Goal: Obtain resource: Obtain resource

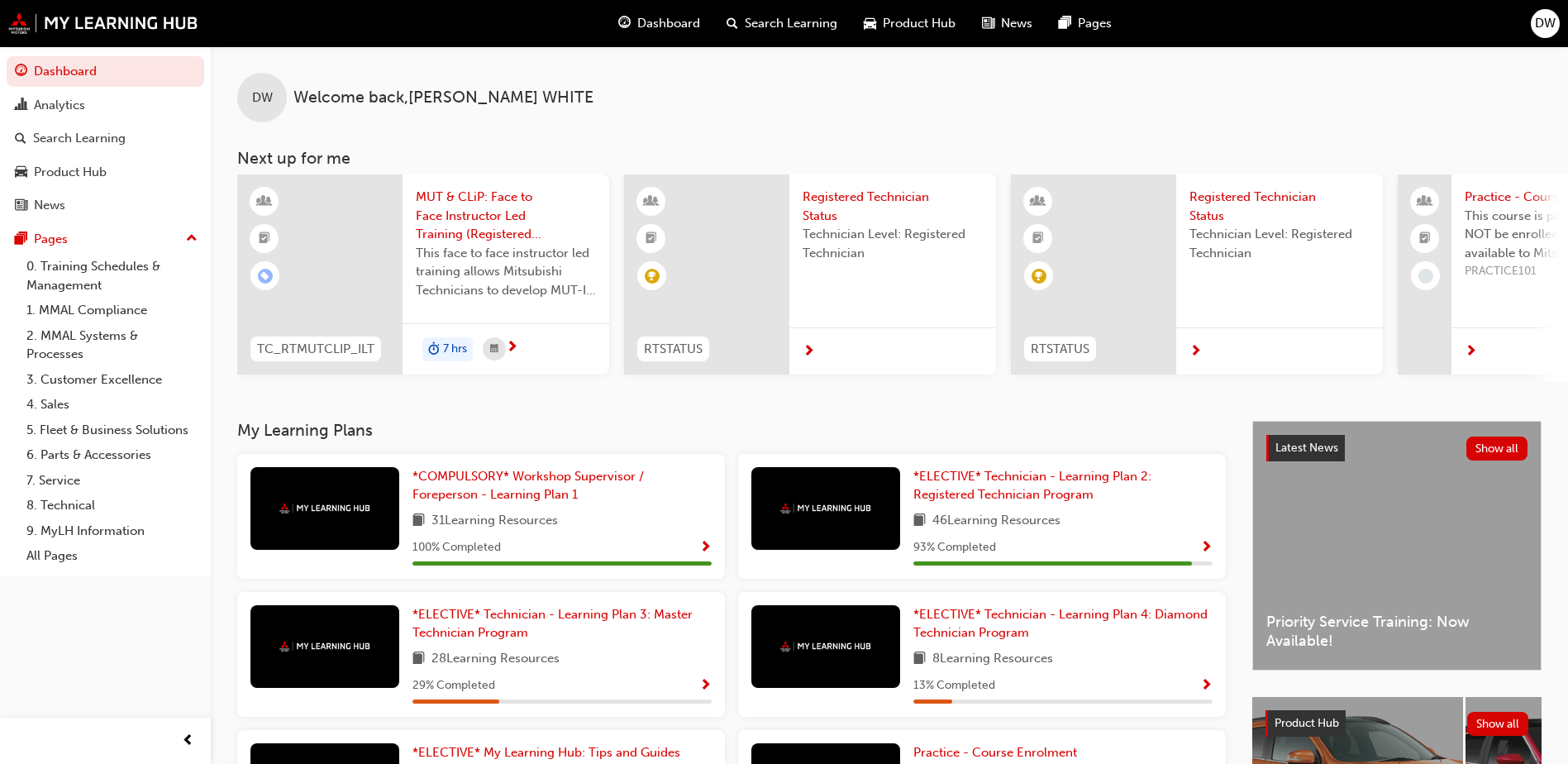
click at [916, 23] on span "Product Hub" at bounding box center [920, 23] width 73 height 19
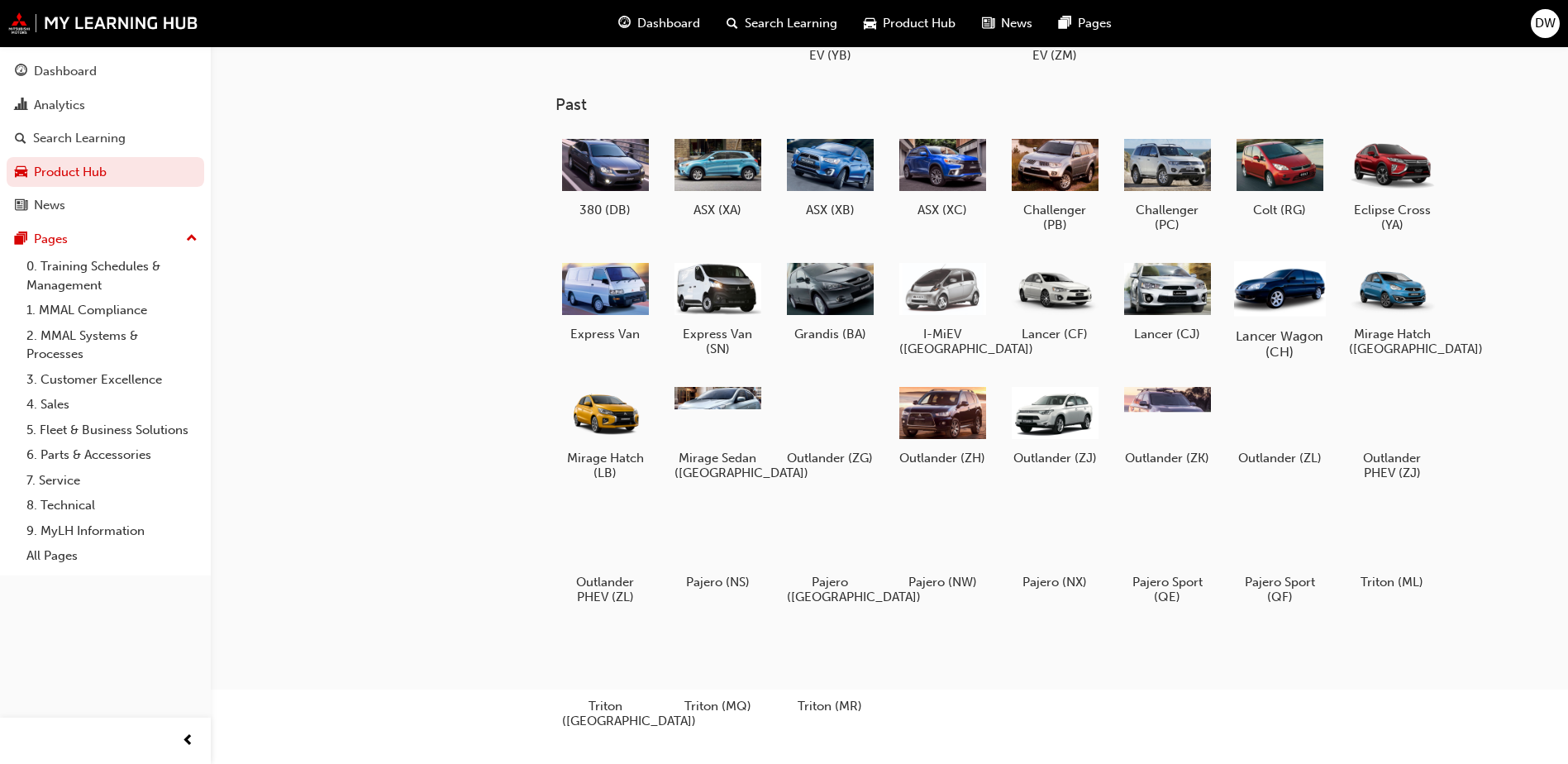
scroll to position [166, 0]
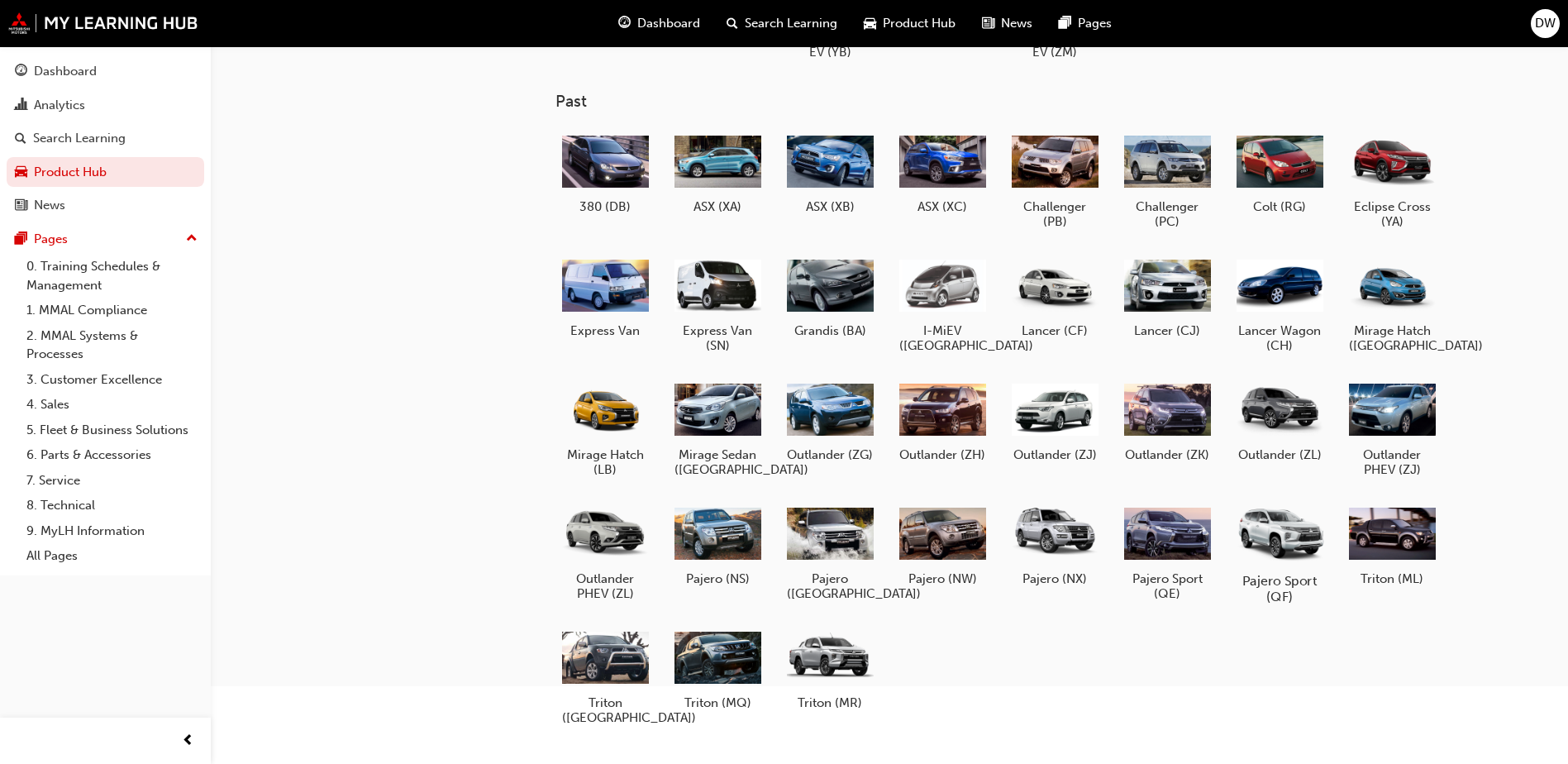
click at [1300, 552] on div at bounding box center [1279, 533] width 92 height 66
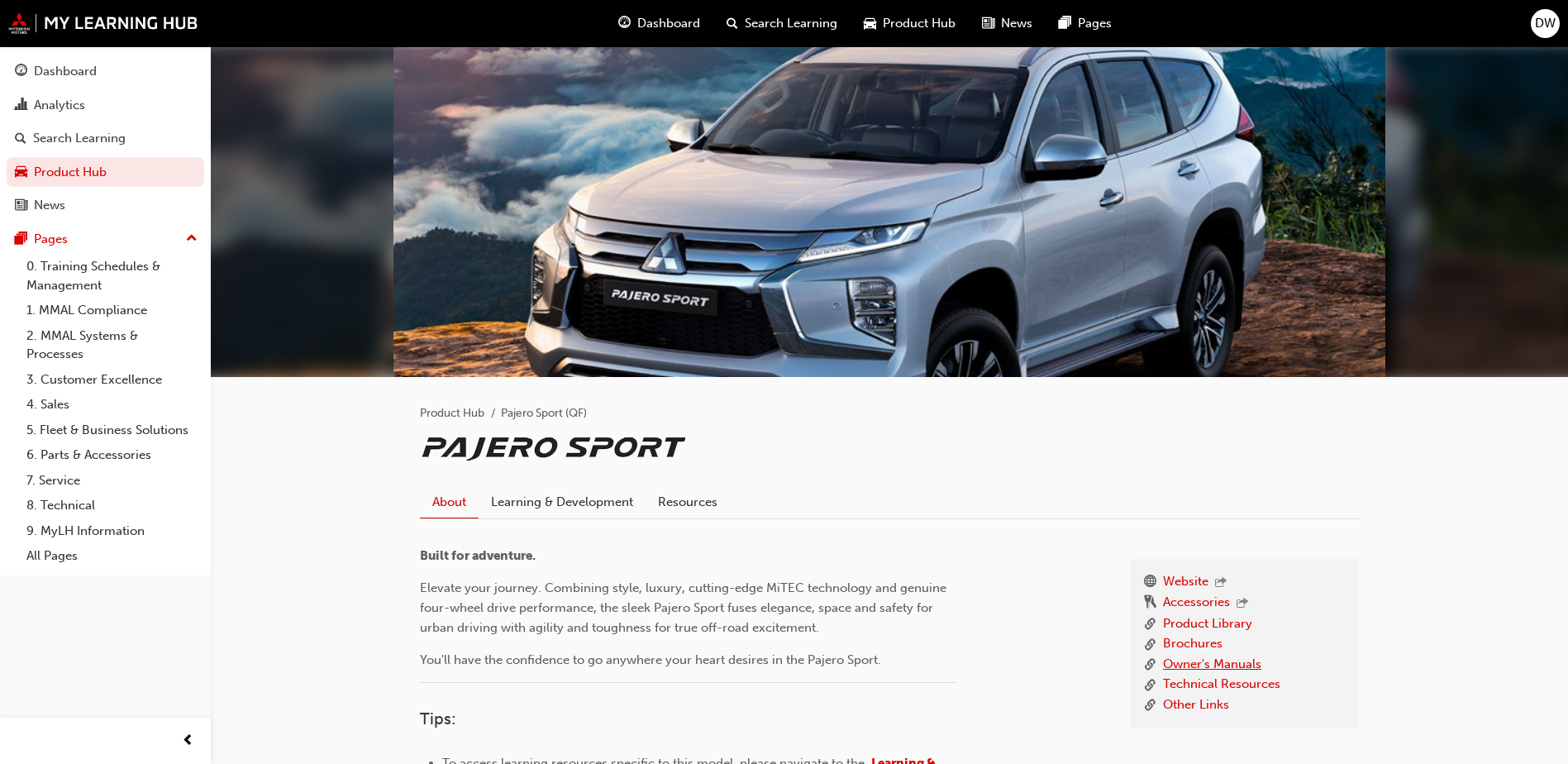
click at [1191, 665] on link "Owner's Manuals" at bounding box center [1212, 665] width 98 height 21
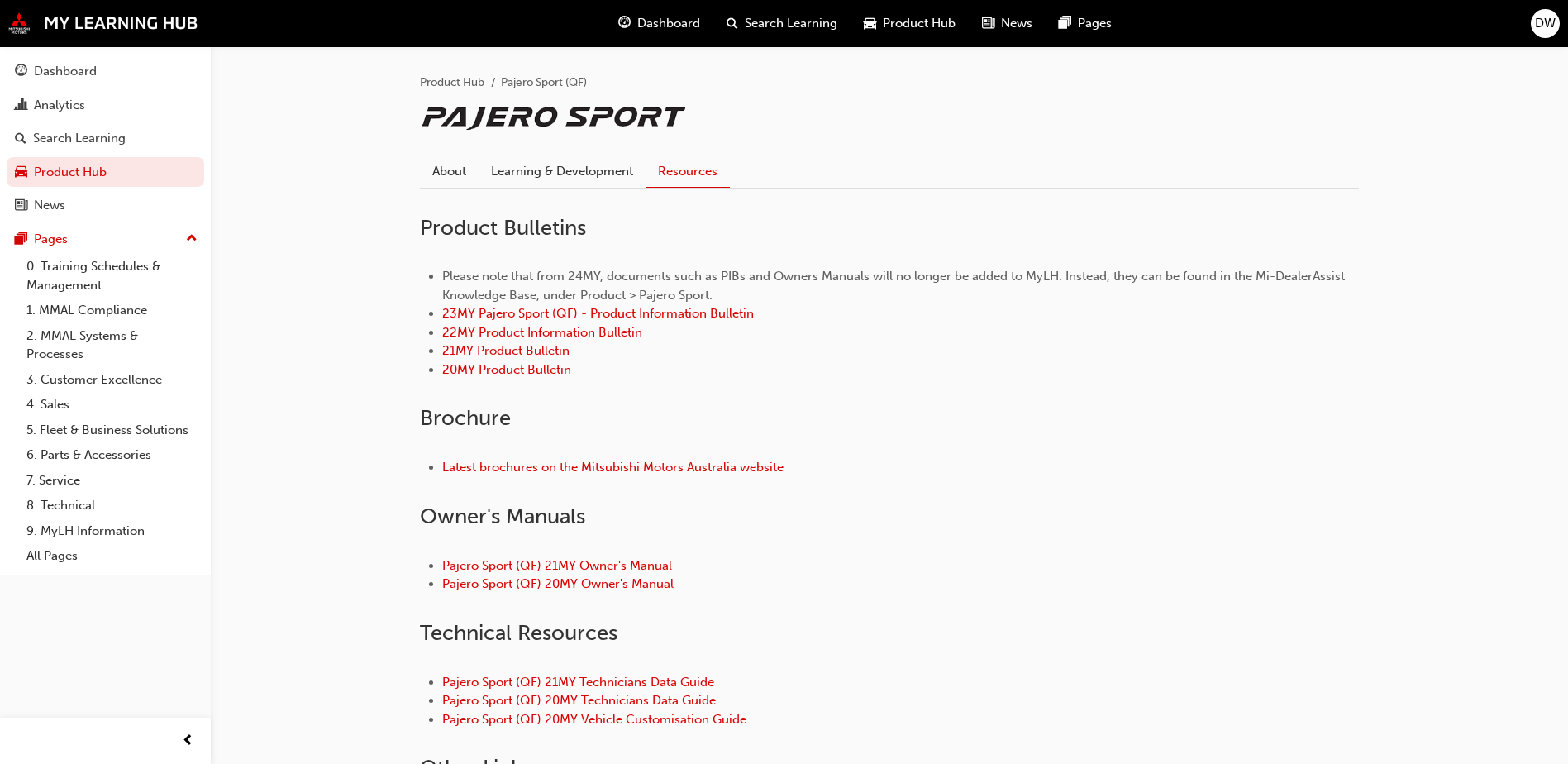
scroll to position [413, 0]
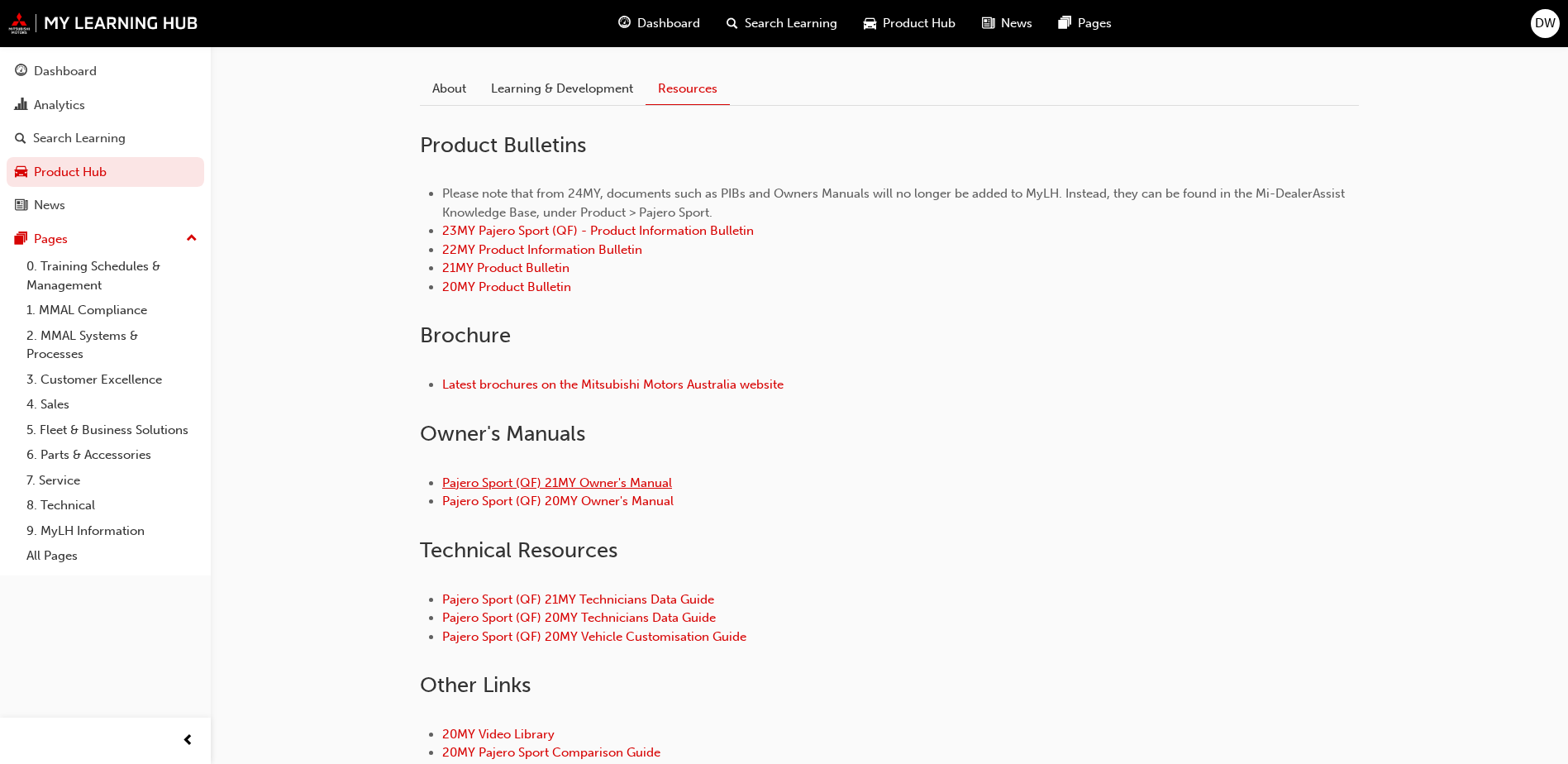
click at [500, 489] on link "Pajero Sport (QF) 21MY Owner's Manual" at bounding box center [557, 483] width 229 height 15
